Goal: Task Accomplishment & Management: Use online tool/utility

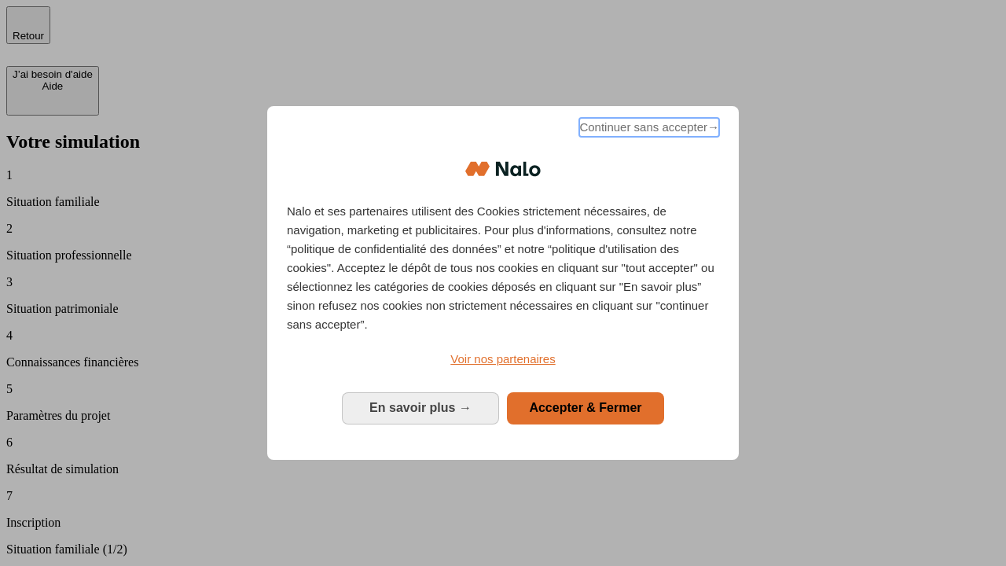
click at [647, 130] on span "Continuer sans accepter →" at bounding box center [649, 127] width 140 height 19
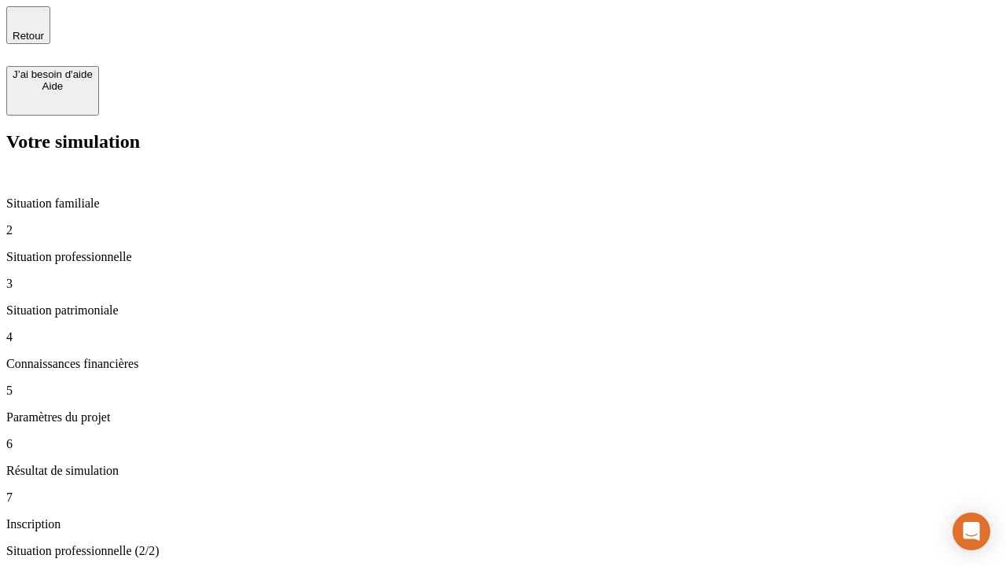
type input "30 000"
type input "1 000"
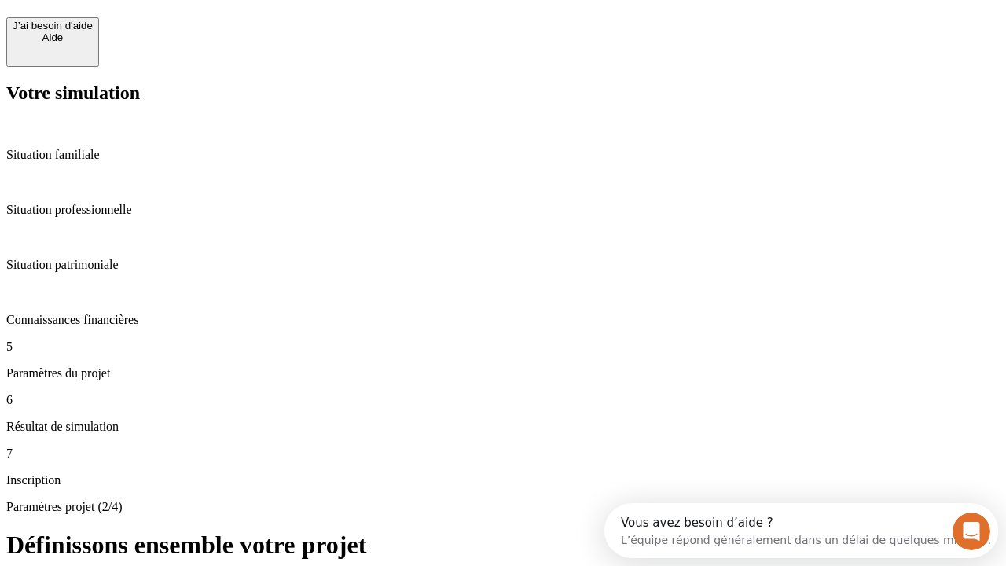
scroll to position [30, 0]
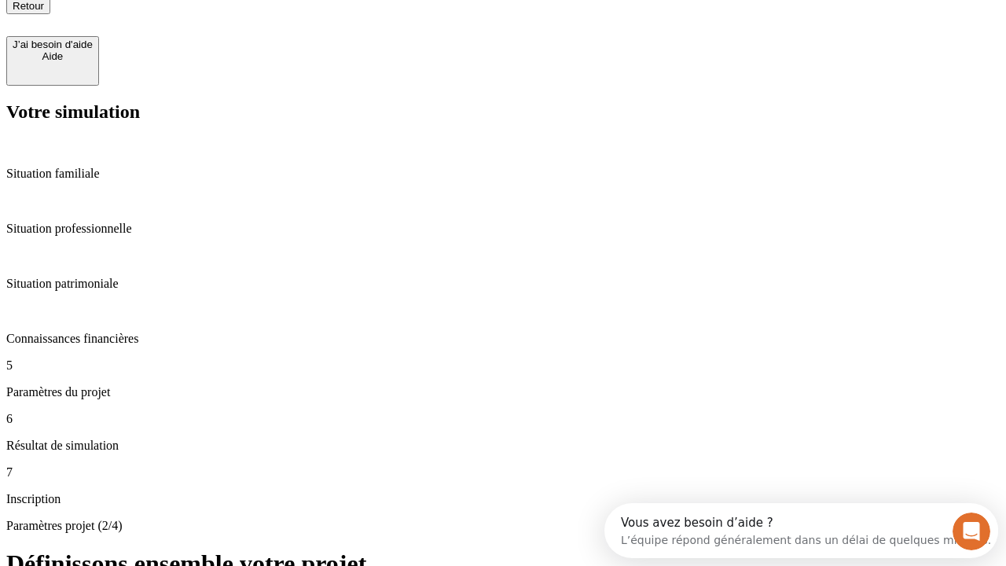
type input "65"
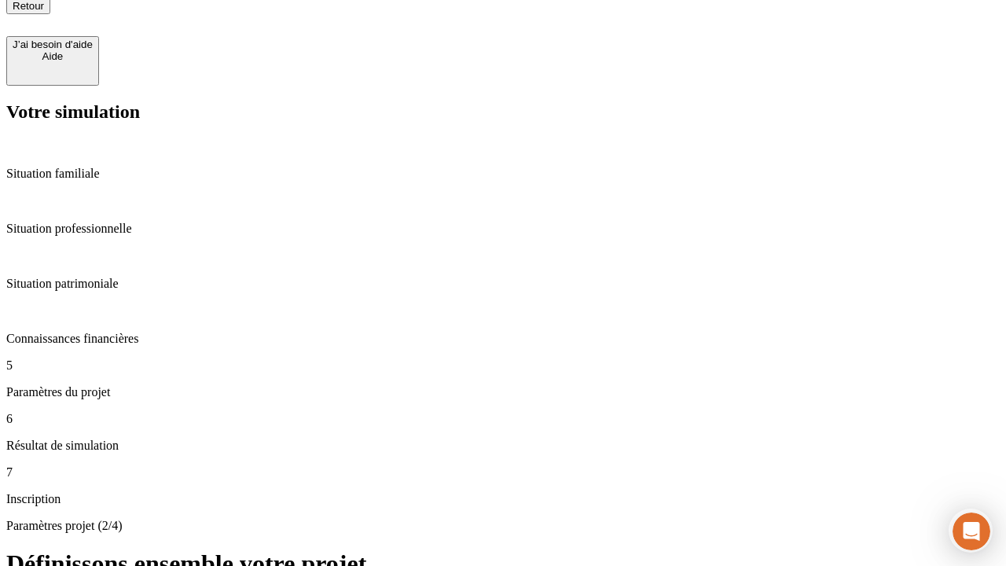
type input "5 000"
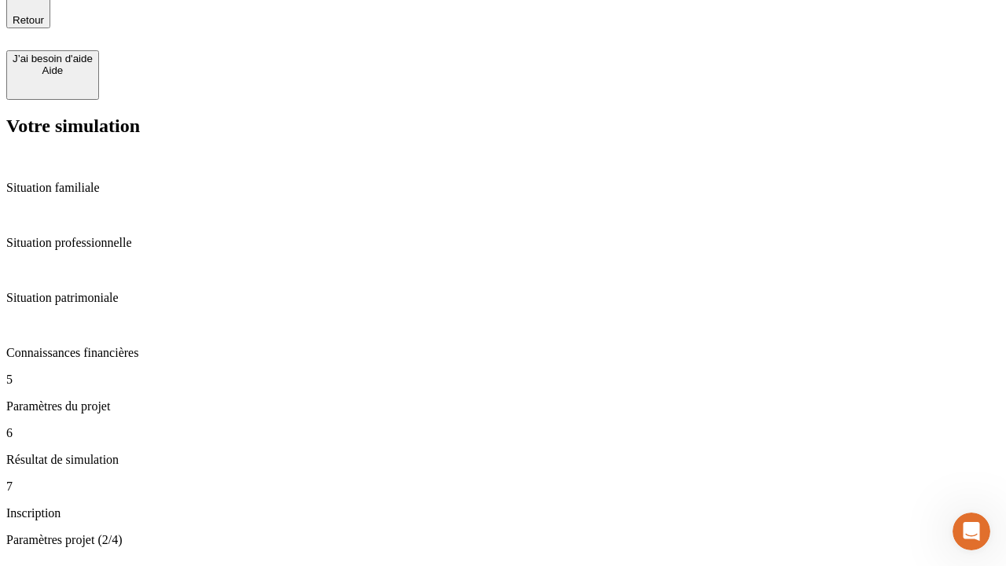
type input "640"
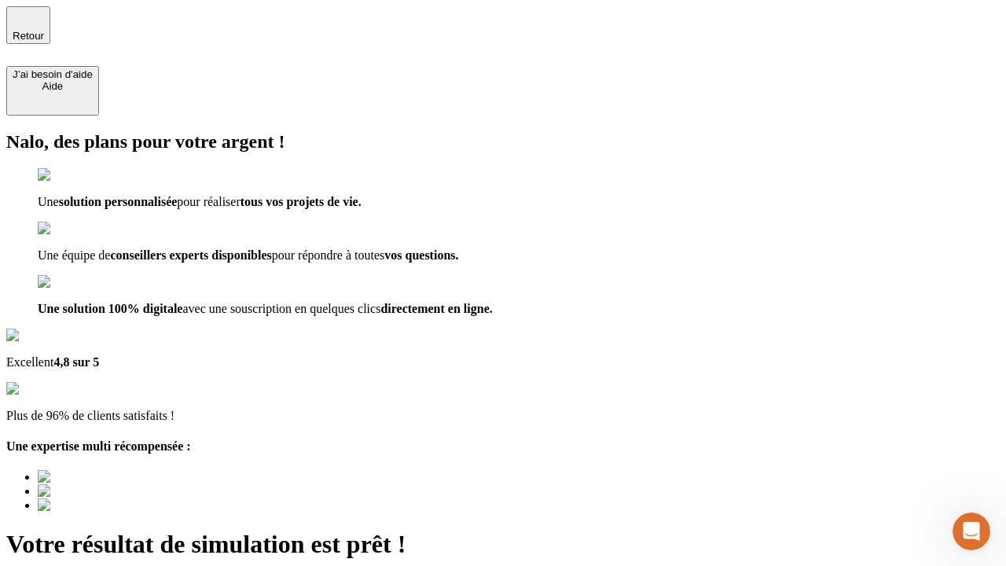
type input "[EMAIL_ADDRESS][DOMAIN_NAME]"
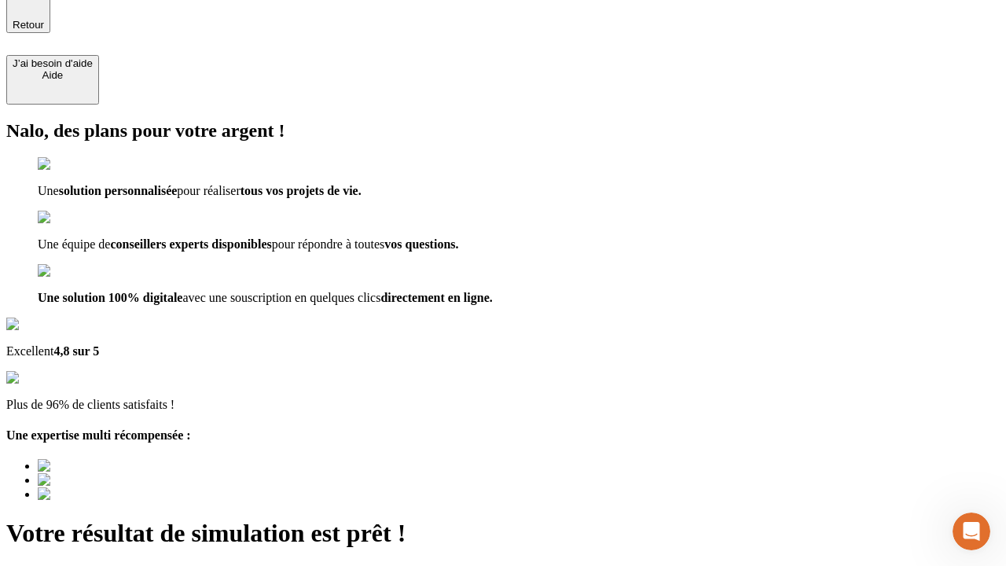
scroll to position [0, 0]
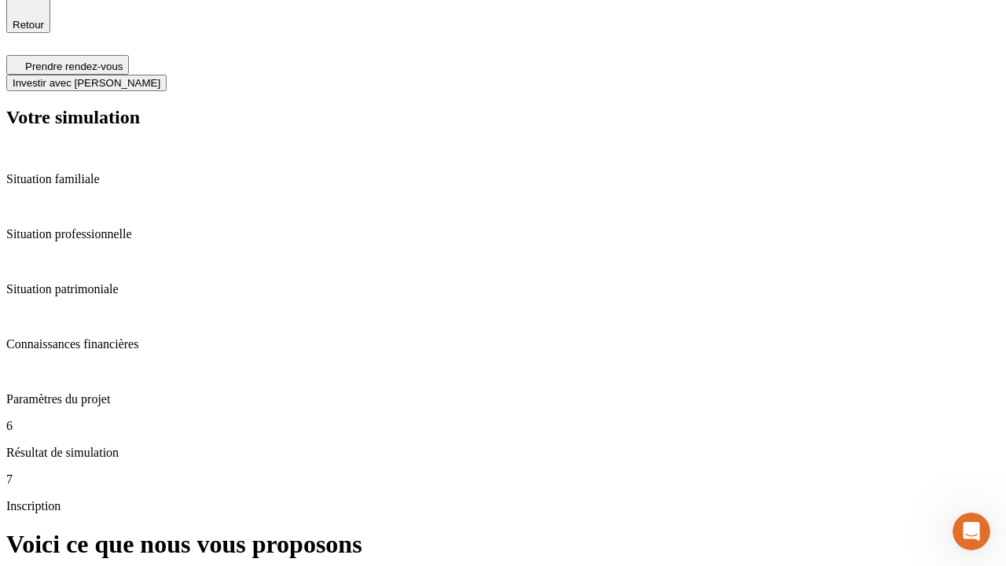
click at [160, 77] on span "Investir avec [PERSON_NAME]" at bounding box center [87, 83] width 148 height 12
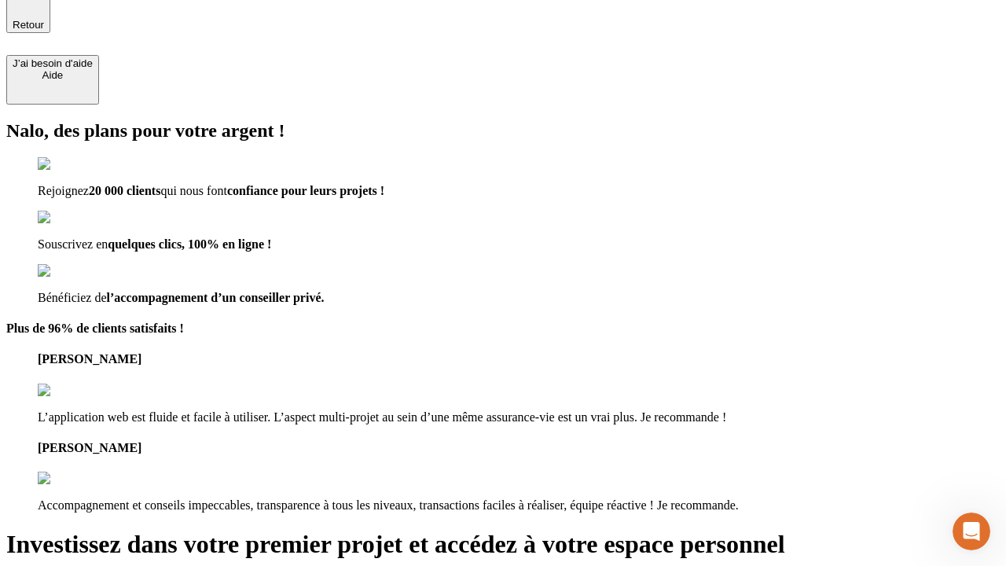
scroll to position [9, 0]
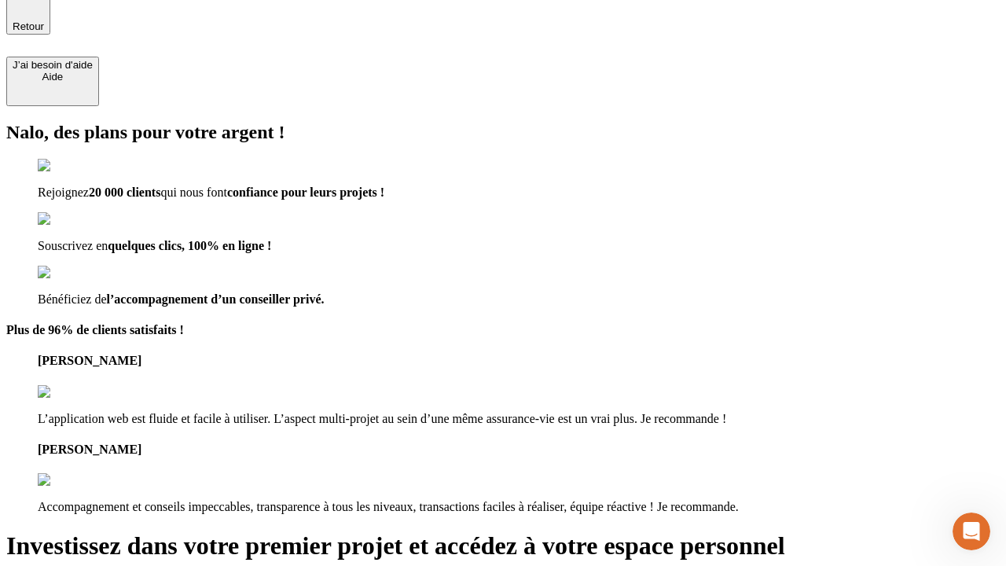
type input "[PERSON_NAME][EMAIL_ADDRESS][DOMAIN_NAME]"
